Goal: Find specific page/section: Find specific page/section

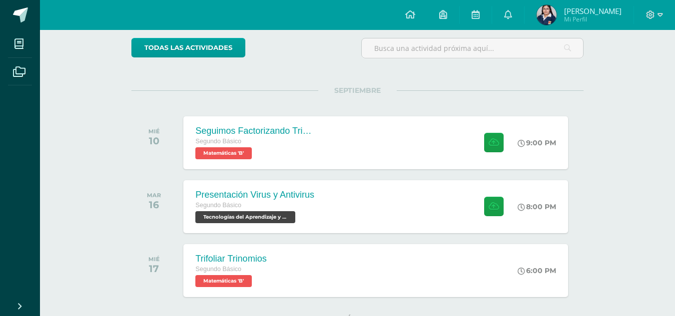
scroll to position [81, 0]
click at [523, 14] on link at bounding box center [508, 15] width 32 height 30
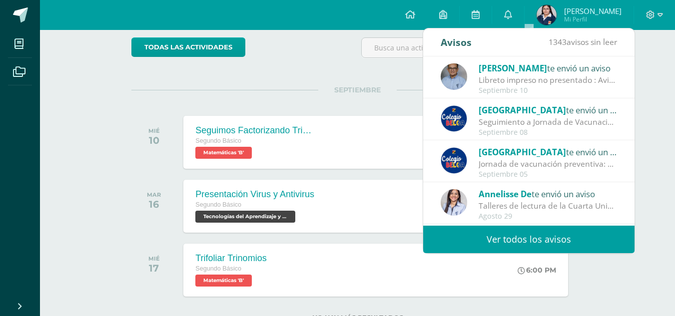
click at [558, 84] on div "Libreto impreso no presentado : Aviso a Padres de Familia Se informa que la edu…" at bounding box center [548, 79] width 139 height 11
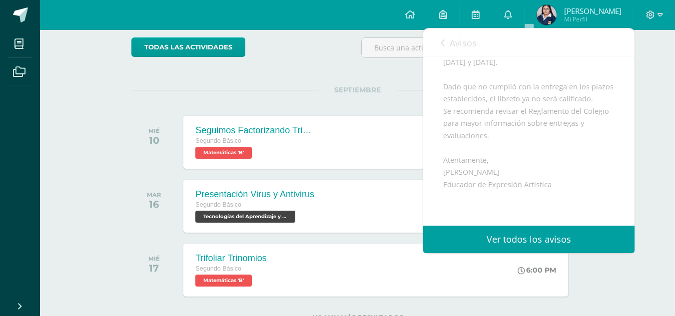
scroll to position [190, 0]
click at [369, 88] on span "SEPTIEMBRE" at bounding box center [357, 89] width 78 height 9
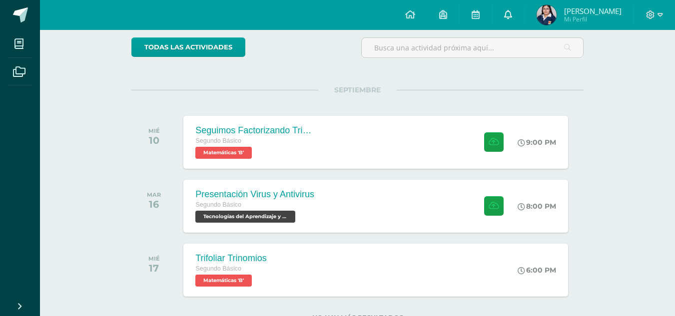
click at [524, 21] on link at bounding box center [508, 15] width 32 height 30
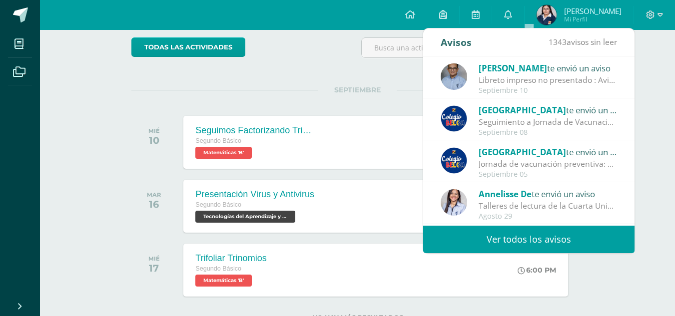
click at [514, 77] on div "Libreto impreso no presentado : Aviso a Padres de Familia Se informa que la edu…" at bounding box center [548, 79] width 139 height 11
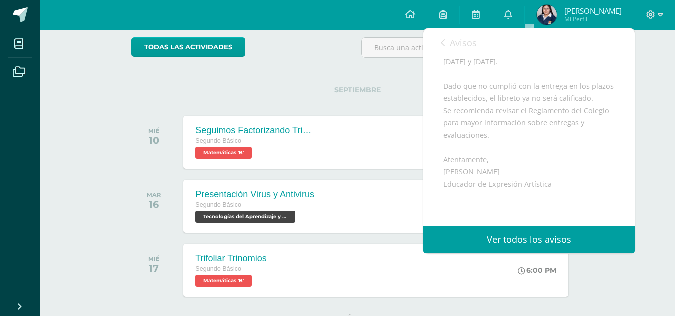
click at [285, 64] on div "todas las Actividades" at bounding box center [223, 51] width 192 height 28
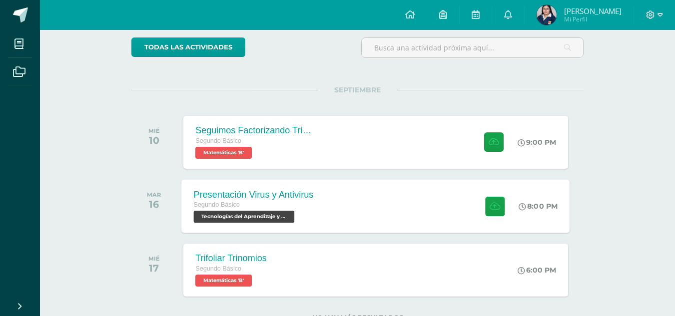
click at [300, 207] on div "Segundo Básico" at bounding box center [254, 205] width 120 height 11
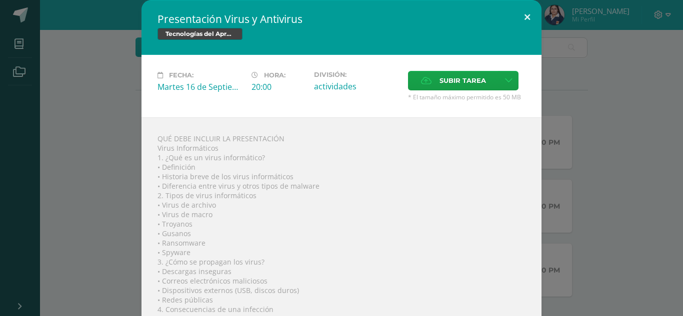
click at [526, 19] on button at bounding box center [527, 17] width 28 height 34
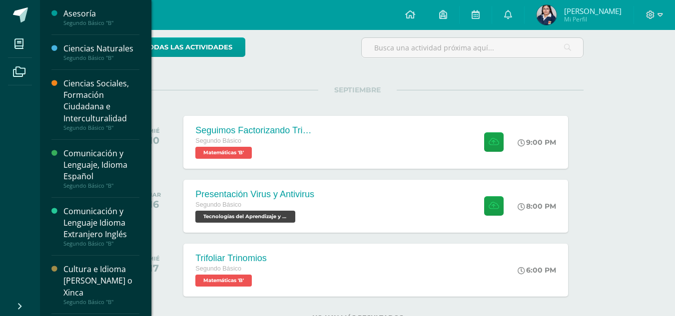
click at [104, 104] on div "Ciencias Sociales, Formación Ciudadana e Interculturalidad" at bounding box center [101, 101] width 76 height 46
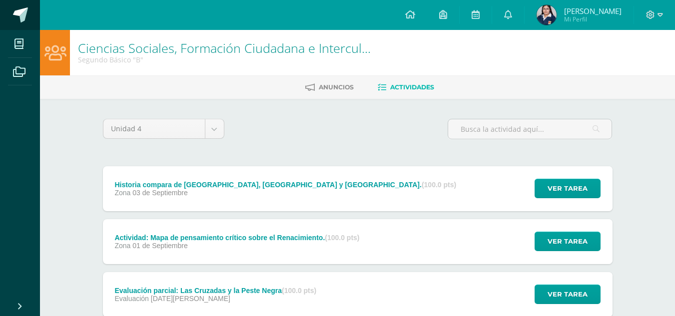
click at [19, 15] on span at bounding box center [20, 14] width 15 height 15
